Goal: Task Accomplishment & Management: Manage account settings

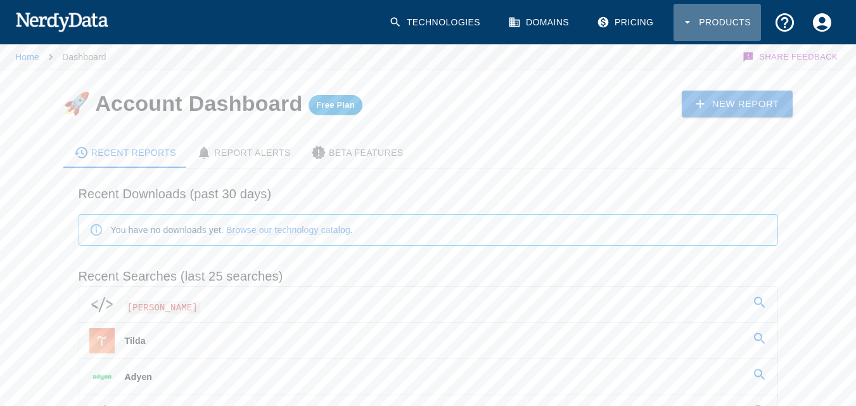
click at [435, 24] on icon "button" at bounding box center [687, 22] width 13 height 13
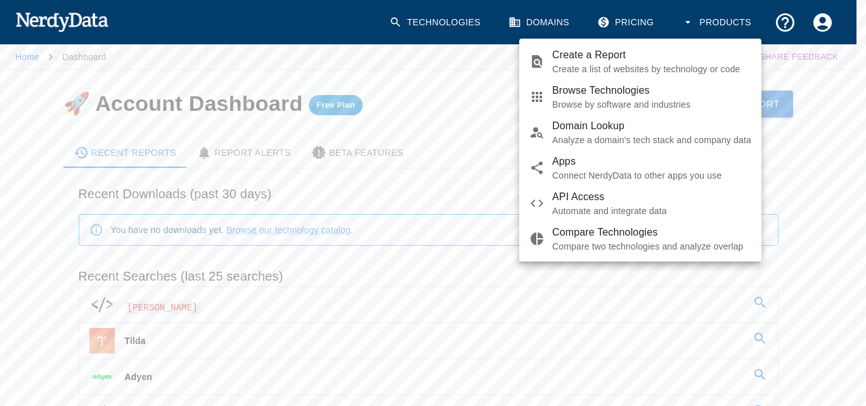
click at [435, 20] on div at bounding box center [433, 203] width 866 height 406
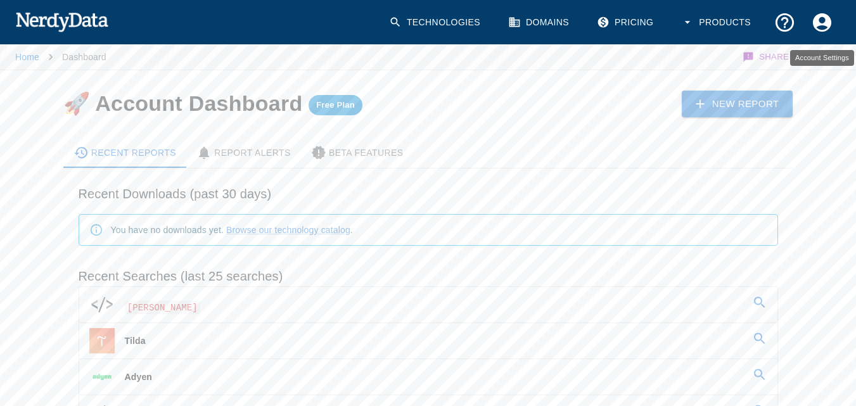
click at [435, 22] on icon "Account Settings" at bounding box center [822, 22] width 18 height 18
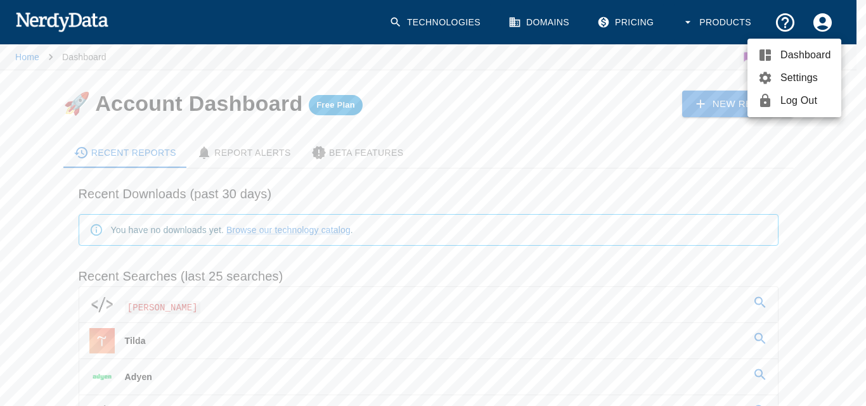
click at [435, 53] on span "Dashboard" at bounding box center [805, 55] width 51 height 15
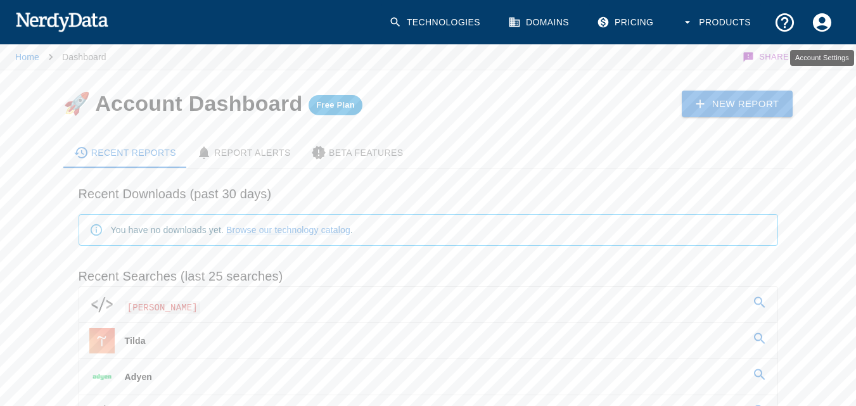
click at [435, 22] on icon "Account Settings" at bounding box center [822, 22] width 18 height 18
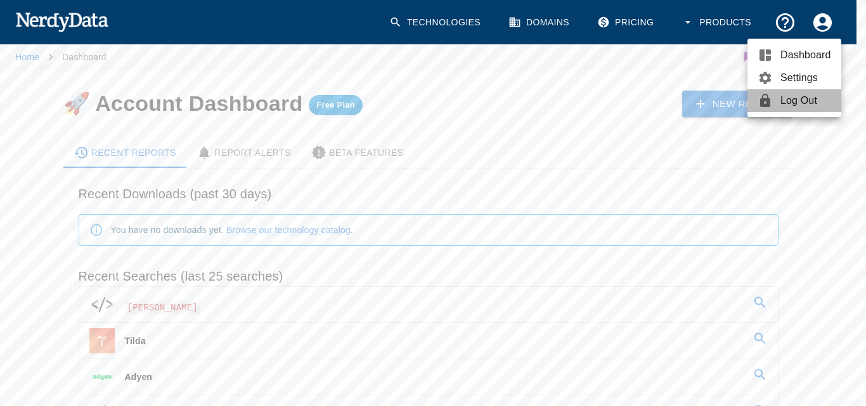
click at [435, 103] on span "Log Out" at bounding box center [805, 100] width 51 height 15
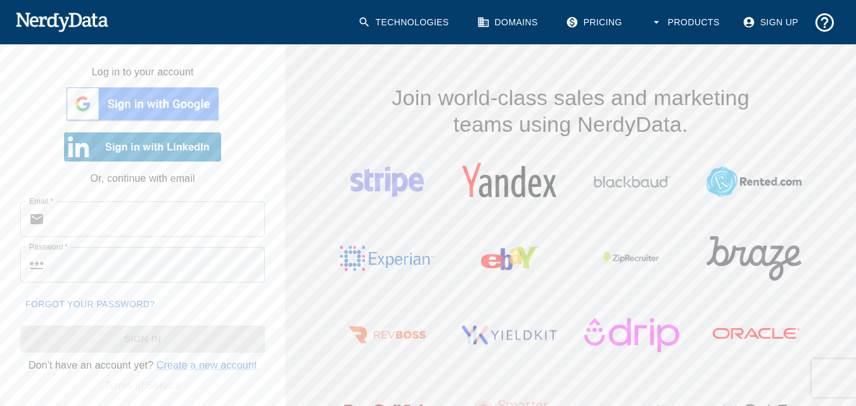
type input "[EMAIL_ADDRESS][DOMAIN_NAME]"
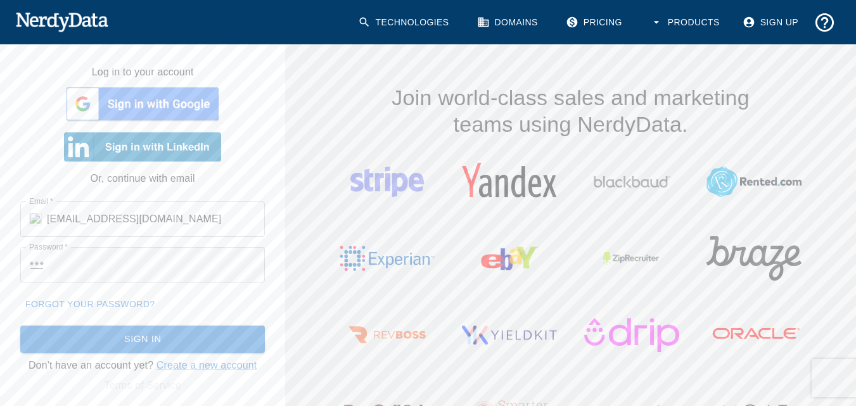
click at [16, 144] on div at bounding box center [142, 146] width 285 height 39
click at [125, 215] on input "[EMAIL_ADDRESS][DOMAIN_NAME]" at bounding box center [156, 218] width 218 height 35
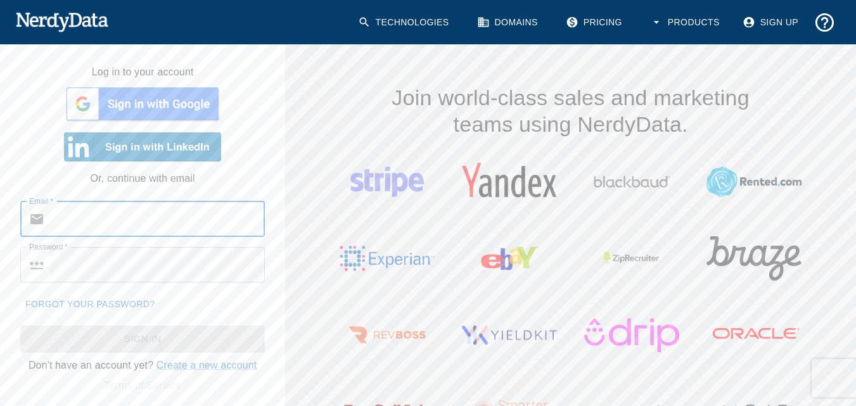
paste input "[EMAIL_ADDRESS][DOMAIN_NAME]:cG9NdmvU7wzYmCL"
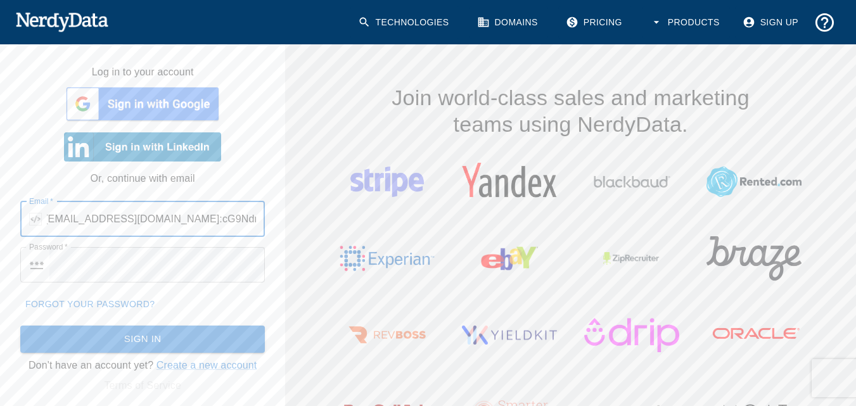
scroll to position [0, 3]
drag, startPoint x: 156, startPoint y: 218, endPoint x: 283, endPoint y: 239, distance: 128.4
click at [283, 239] on div "Email   * ​ [EMAIL_ADDRESS][DOMAIN_NAME]:cG9NdmvU7wzYmCL Email   * Password   *…" at bounding box center [137, 267] width 295 height 172
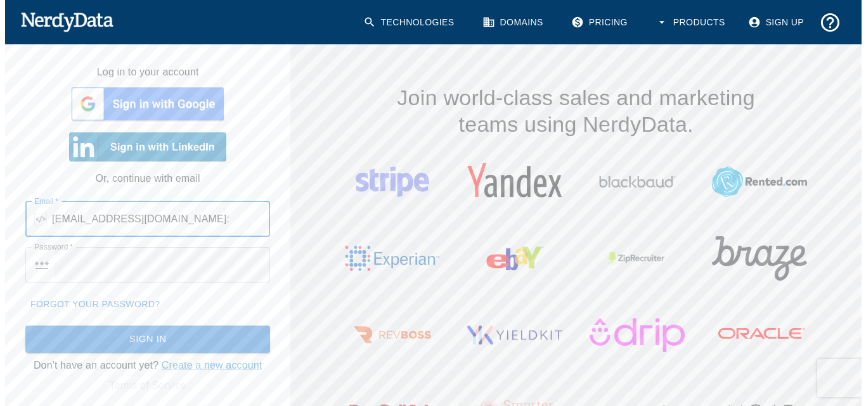
scroll to position [0, 0]
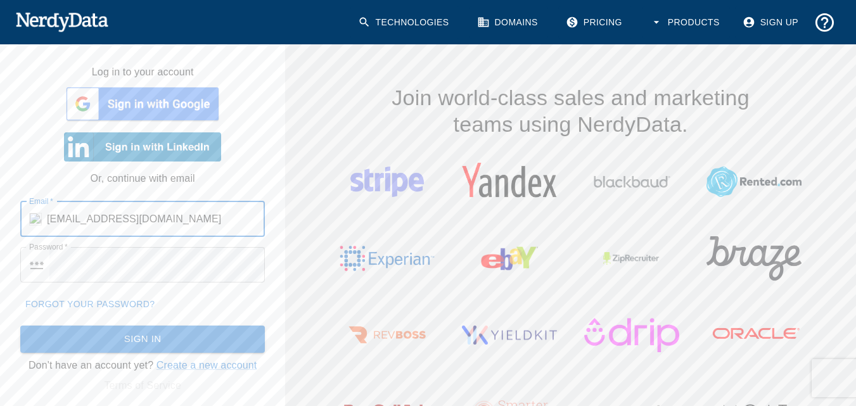
type input "[EMAIL_ADDRESS][DOMAIN_NAME]"
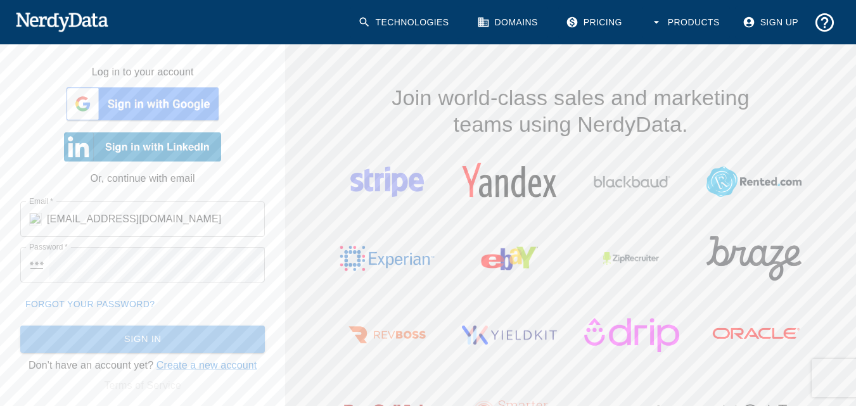
click at [81, 351] on button "Sign In" at bounding box center [142, 339] width 245 height 27
